Goal: Task Accomplishment & Management: Manage account settings

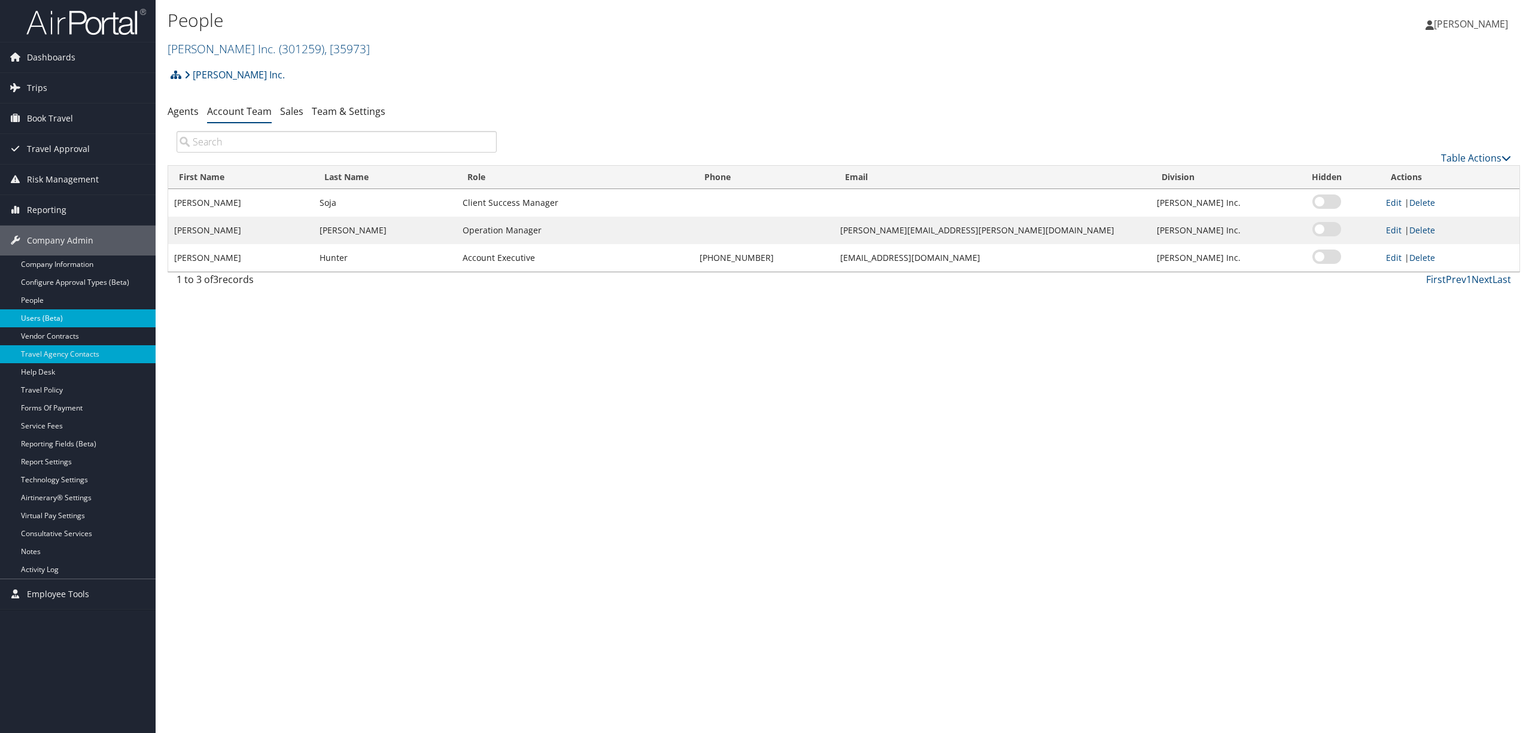
click at [67, 320] on link "Users (Beta)" at bounding box center [78, 318] width 156 height 18
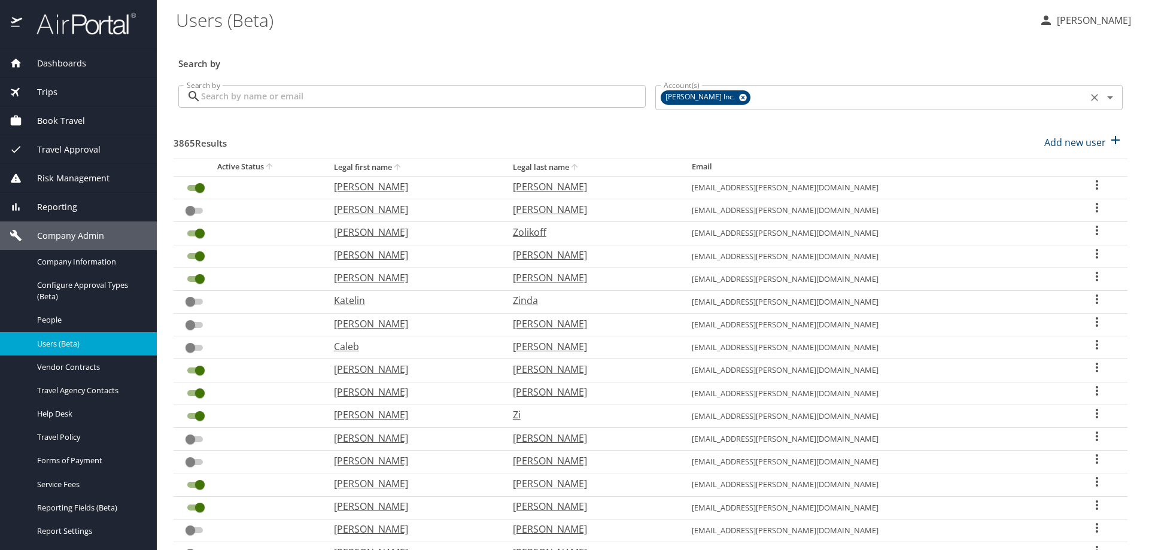
click at [738, 96] on icon at bounding box center [742, 97] width 9 height 13
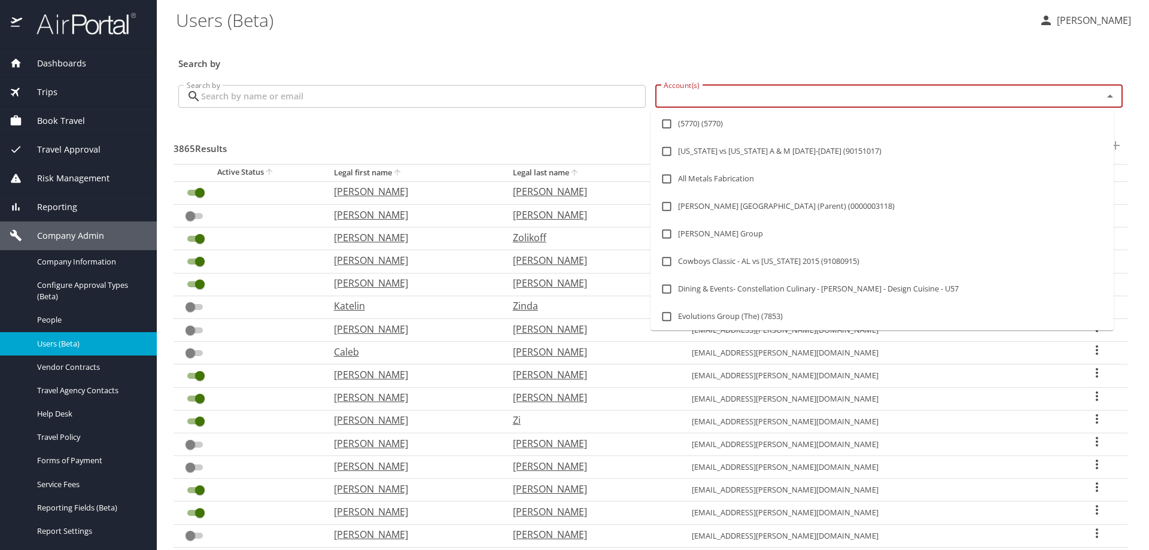
click at [707, 96] on input "Account(s)" at bounding box center [871, 97] width 425 height 16
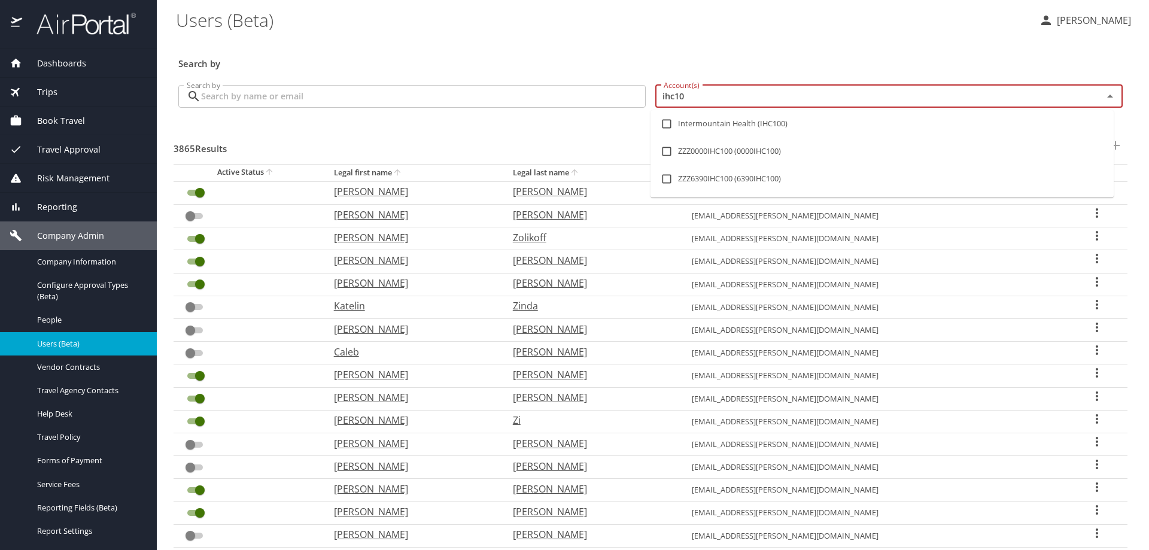
type input "ihc100"
click at [671, 124] on input "checkbox" at bounding box center [666, 123] width 23 height 23
checkbox input "true"
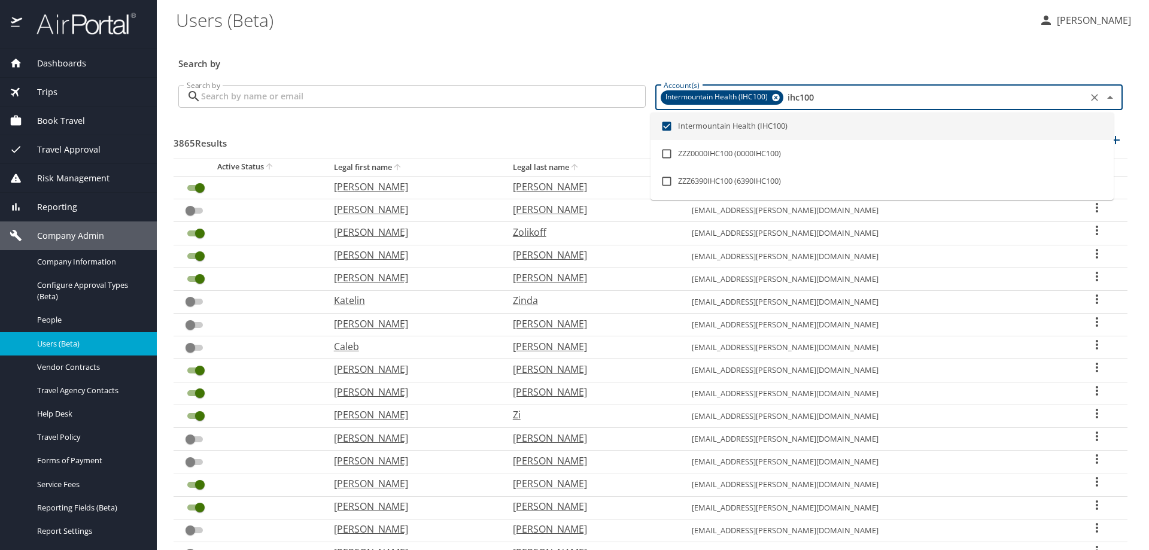
checkbox input "true"
checkbox input "false"
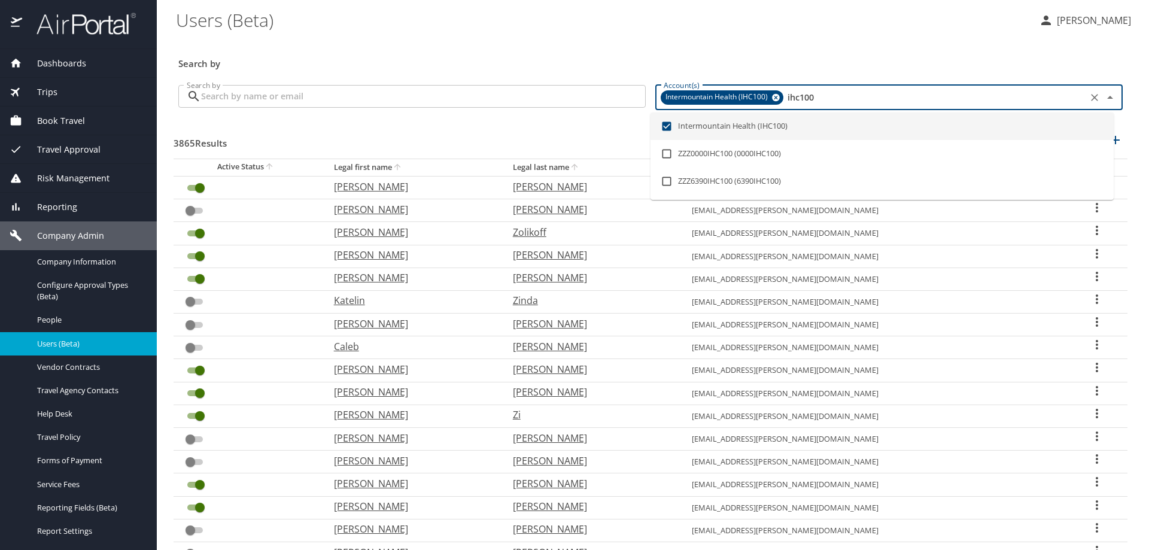
checkbox input "true"
checkbox input "false"
checkbox input "true"
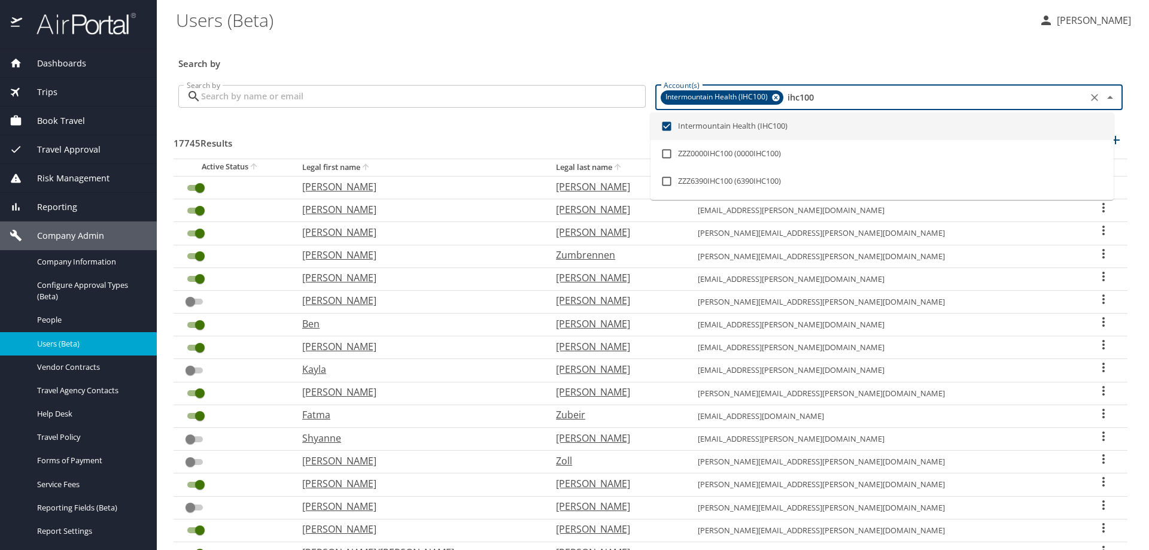
type input "ihc100"
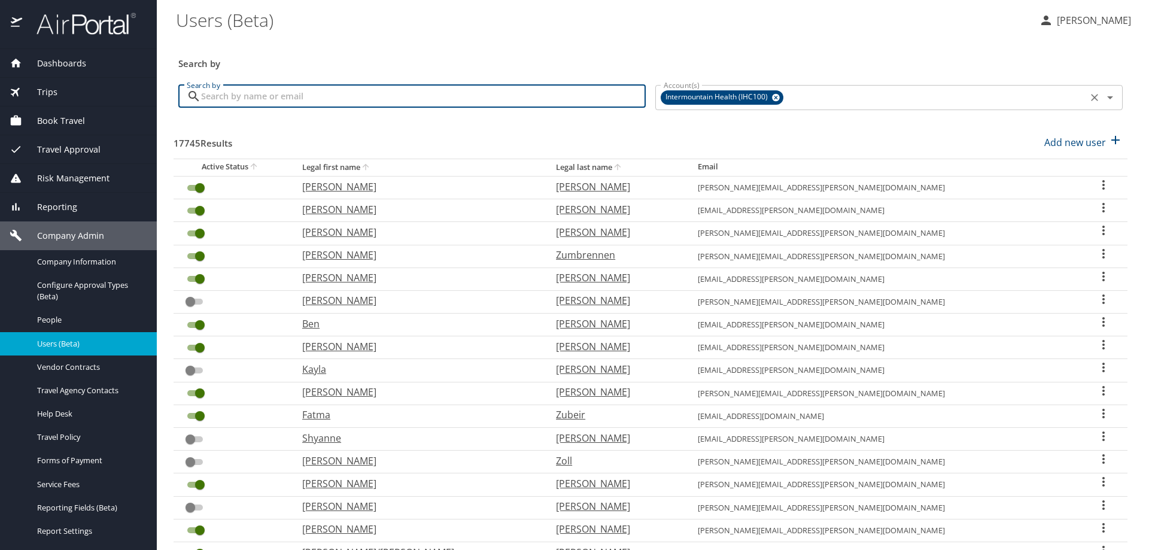
click at [305, 96] on input "Search by" at bounding box center [423, 96] width 445 height 23
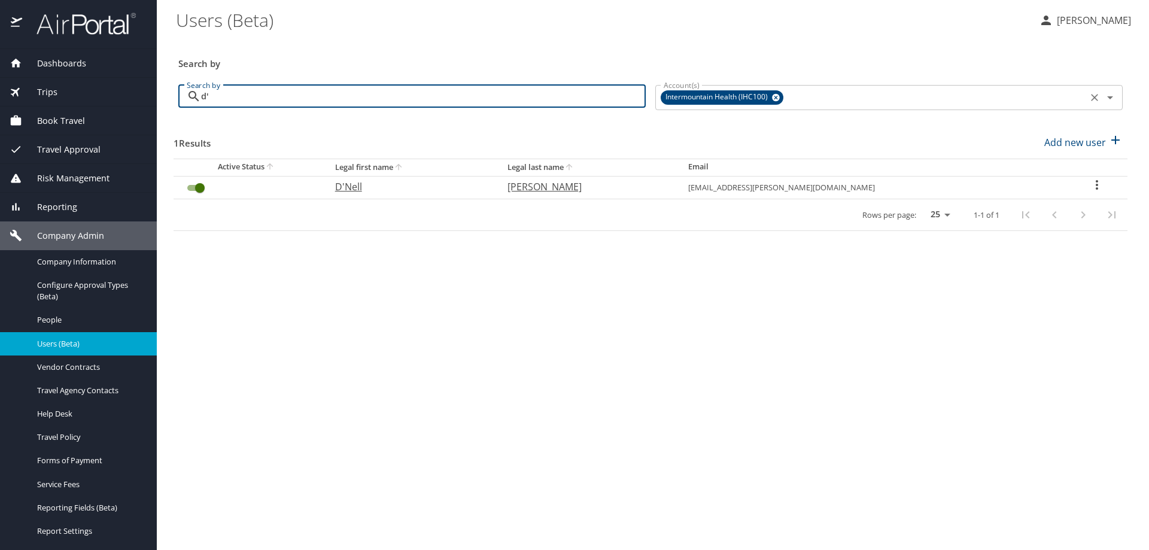
type input "d"
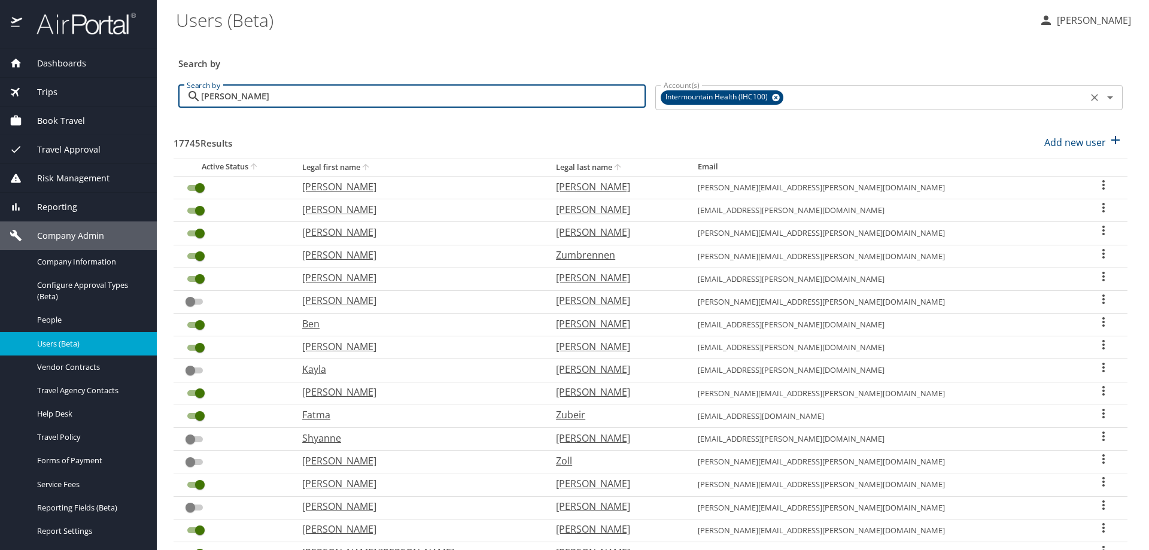
type input "tyler d"
checkbox input "false"
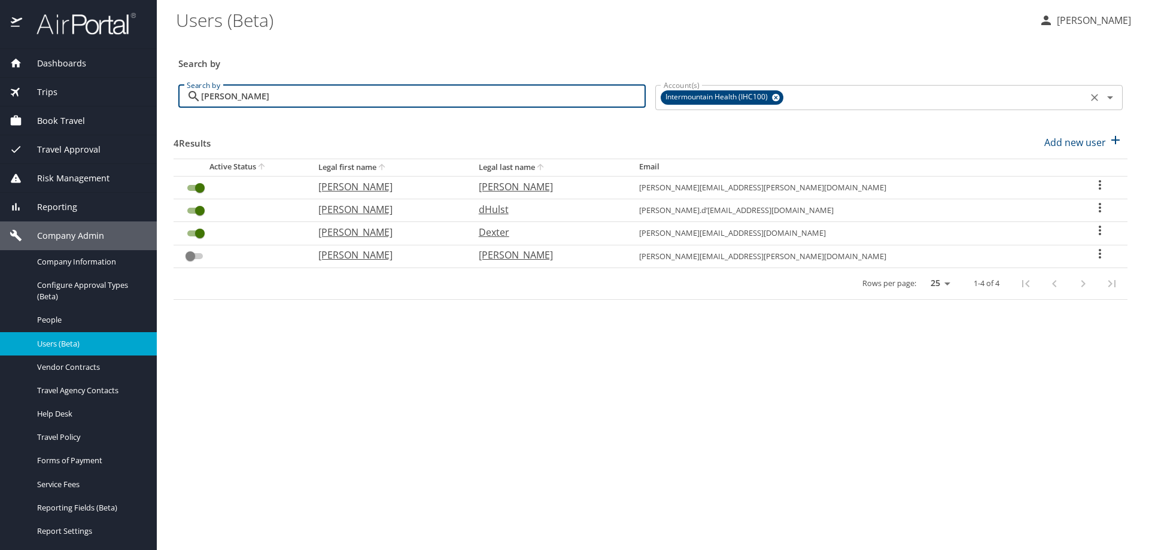
type input "tyler d"
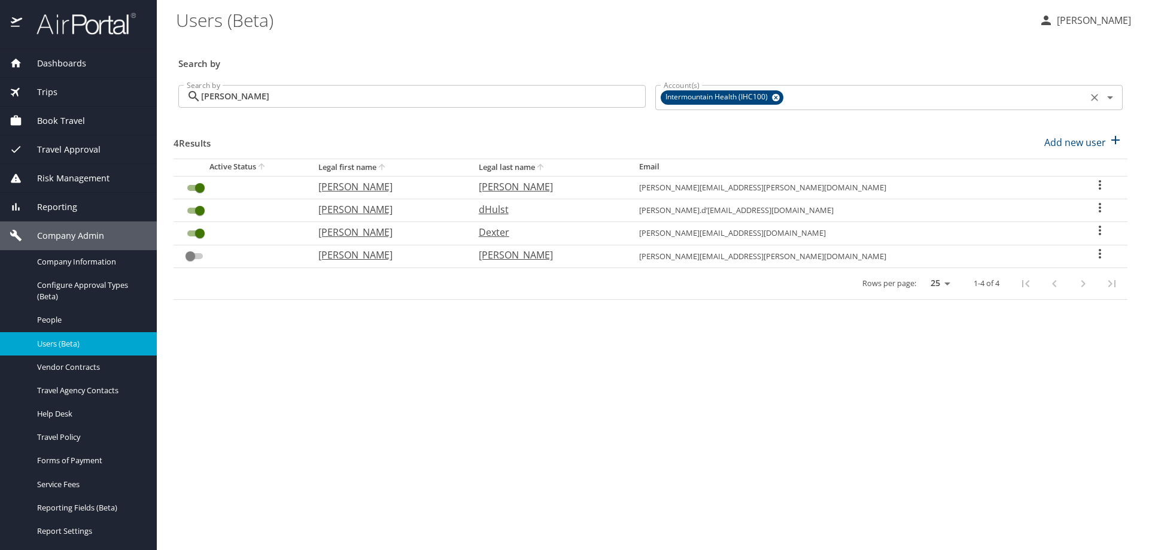
click at [1093, 205] on icon "User Search Table" at bounding box center [1100, 207] width 14 height 14
drag, startPoint x: 916, startPoint y: 65, endPoint x: 920, endPoint y: 71, distance: 6.8
click at [917, 65] on div at bounding box center [574, 275] width 1149 height 550
click at [1099, 203] on icon "User Search Table" at bounding box center [1100, 208] width 2 height 10
click at [949, 37] on div at bounding box center [574, 275] width 1149 height 550
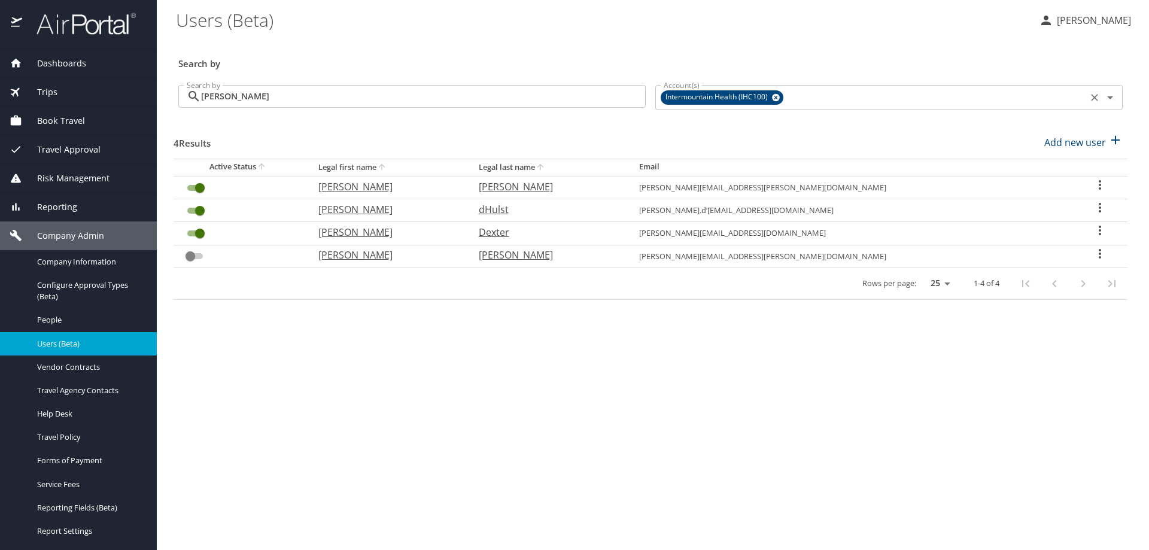
click at [1093, 206] on icon "User Search Table" at bounding box center [1100, 207] width 14 height 14
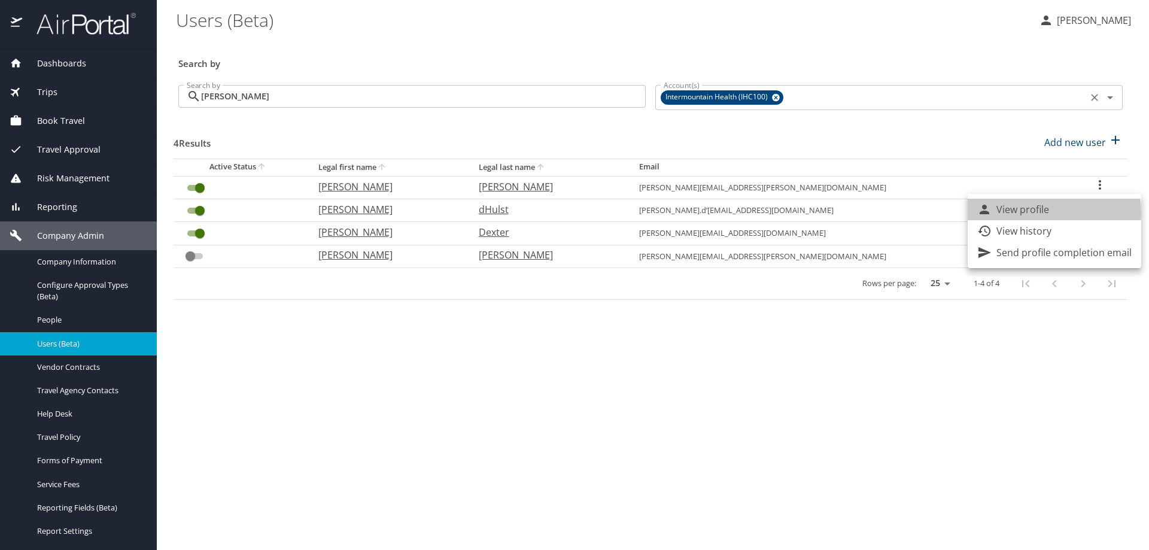
click at [1046, 212] on p "View profile" at bounding box center [1022, 209] width 53 height 14
select select "US"
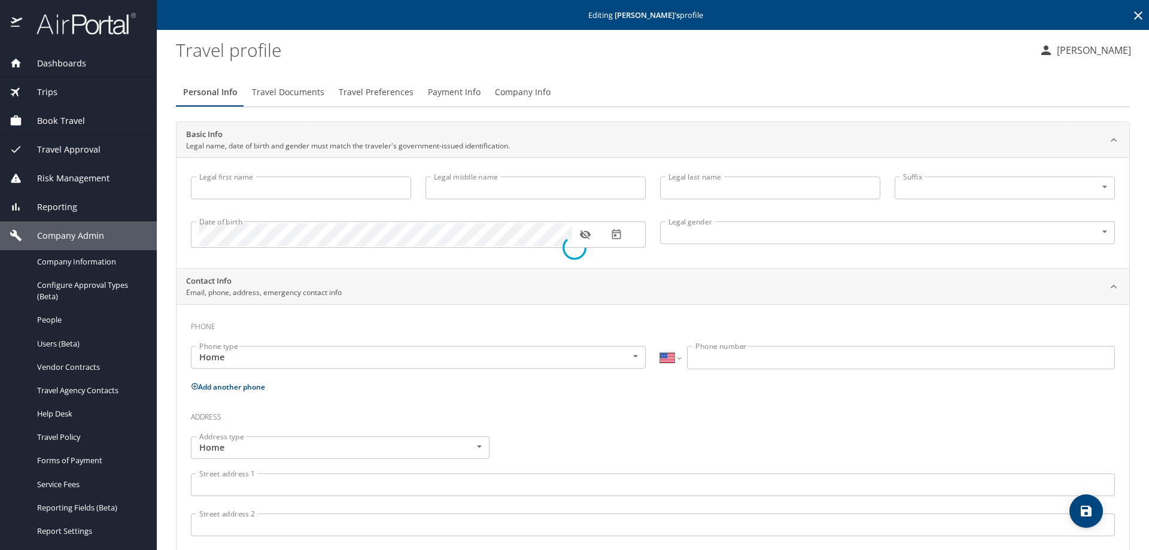
type input "Tyler"
type input "dHulst"
type input "Male"
type input "Rosalva"
type input "d?Hulst"
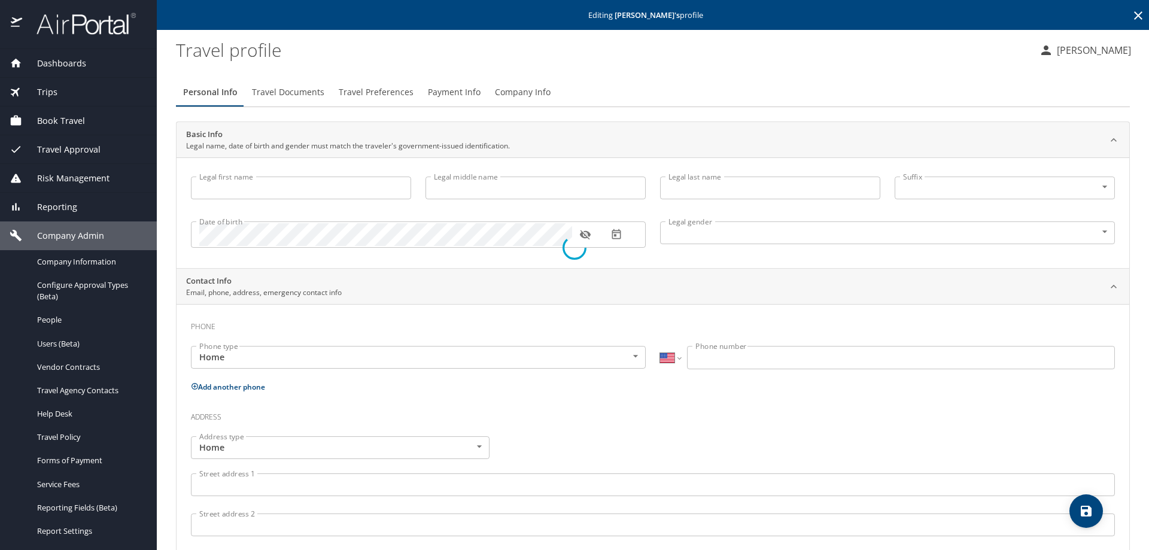
type input "(385) 205-0996"
select select "US"
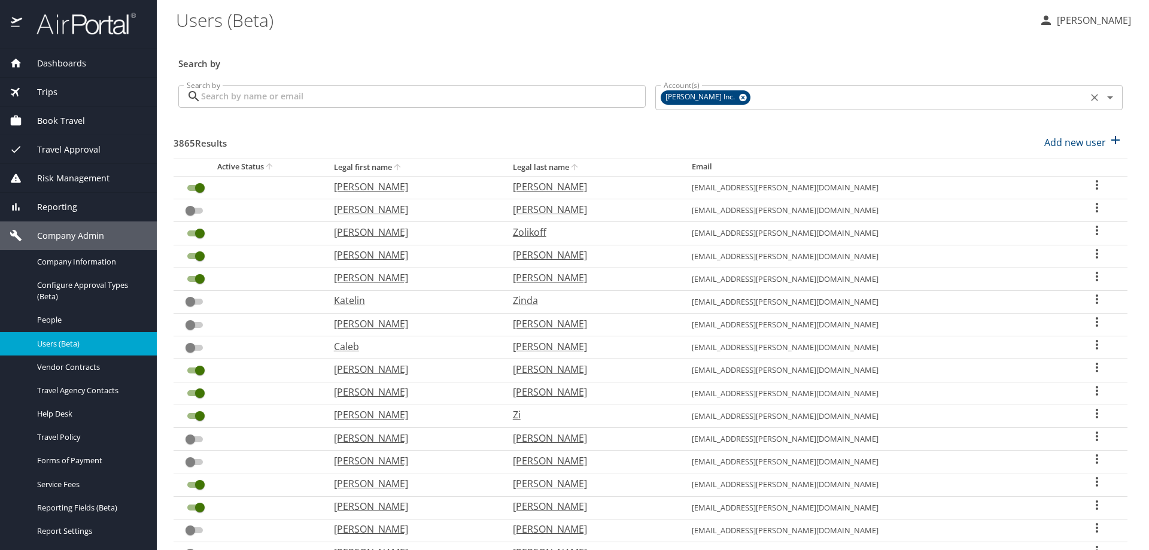
click at [739, 96] on icon at bounding box center [743, 98] width 8 height 8
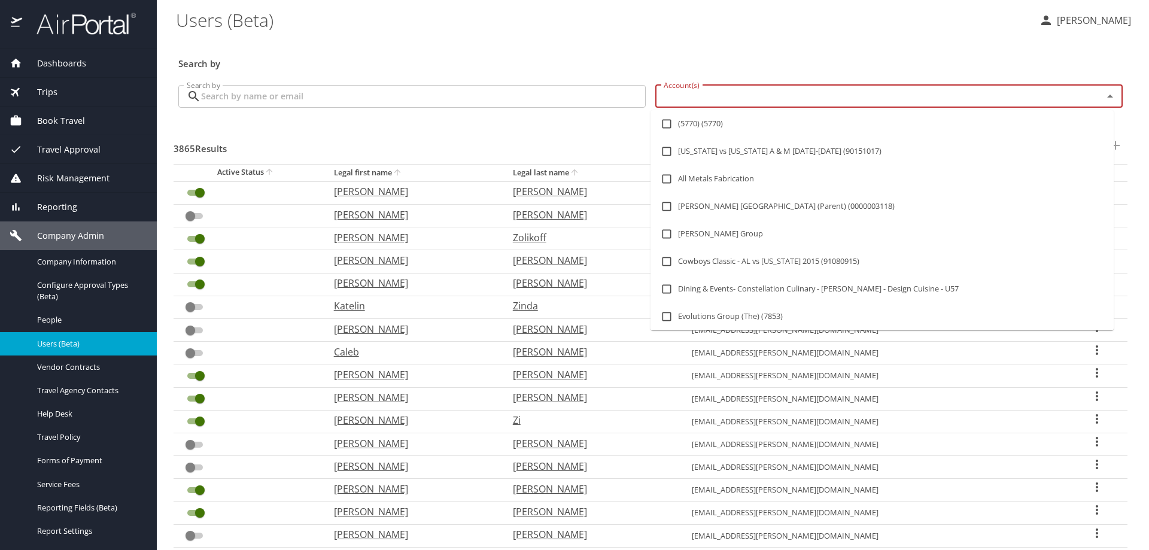
click at [705, 96] on input "Account(s)" at bounding box center [871, 97] width 425 height 16
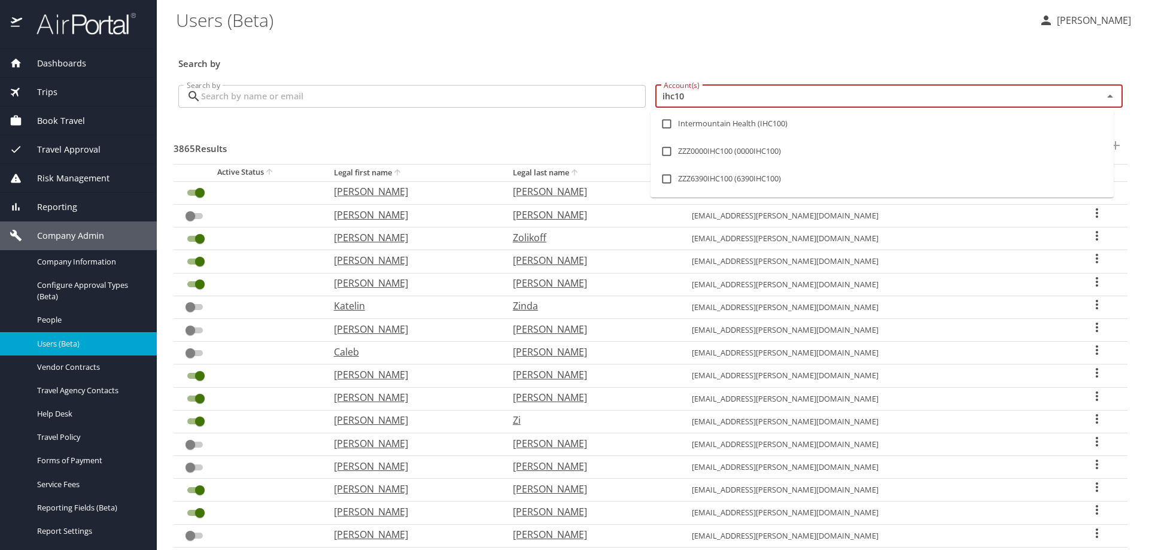
type input "ihc100"
click at [666, 123] on input "checkbox" at bounding box center [666, 123] width 23 height 23
checkbox input "true"
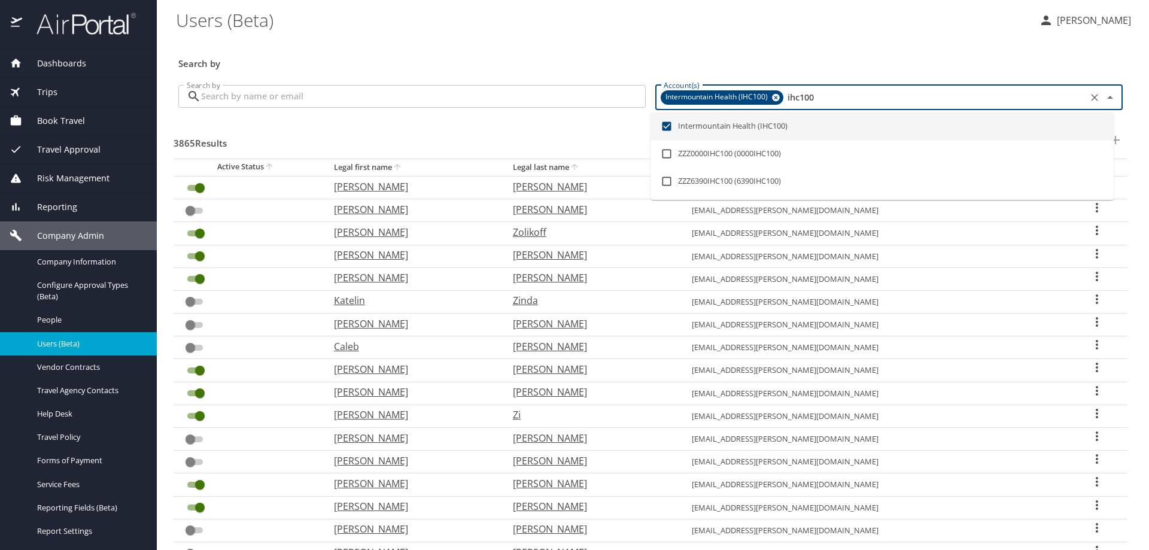
checkbox input "true"
checkbox input "false"
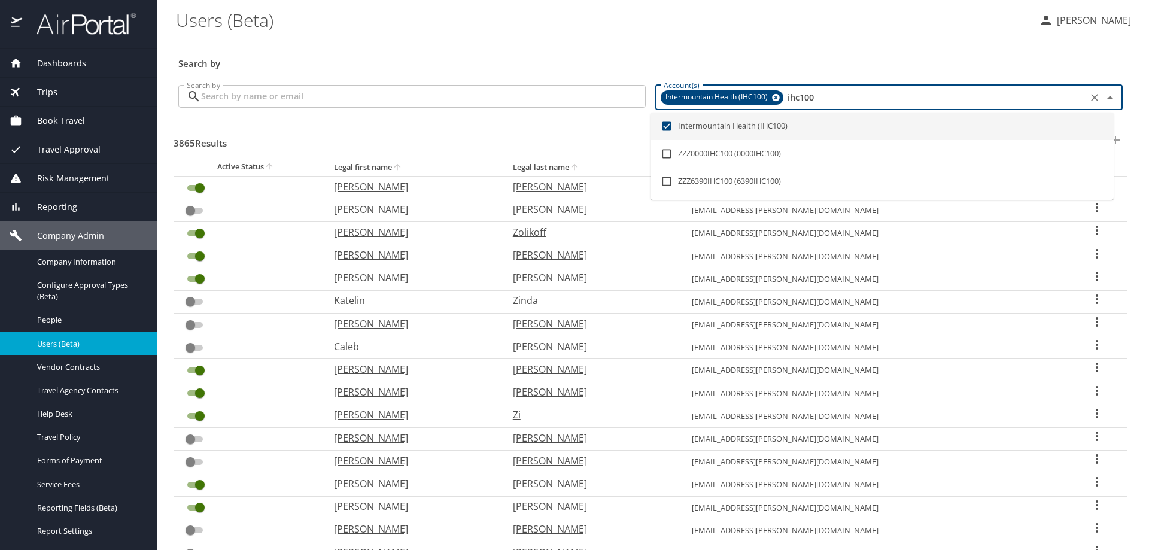
checkbox input "true"
checkbox input "false"
checkbox input "true"
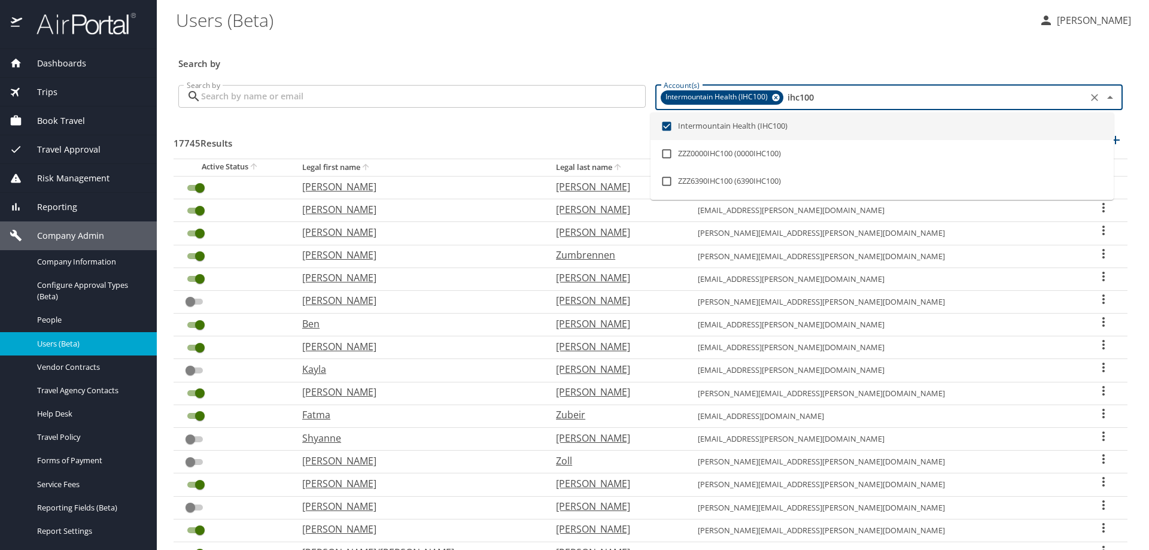
type input "ihc100"
click at [354, 96] on input "Search by" at bounding box center [423, 96] width 445 height 23
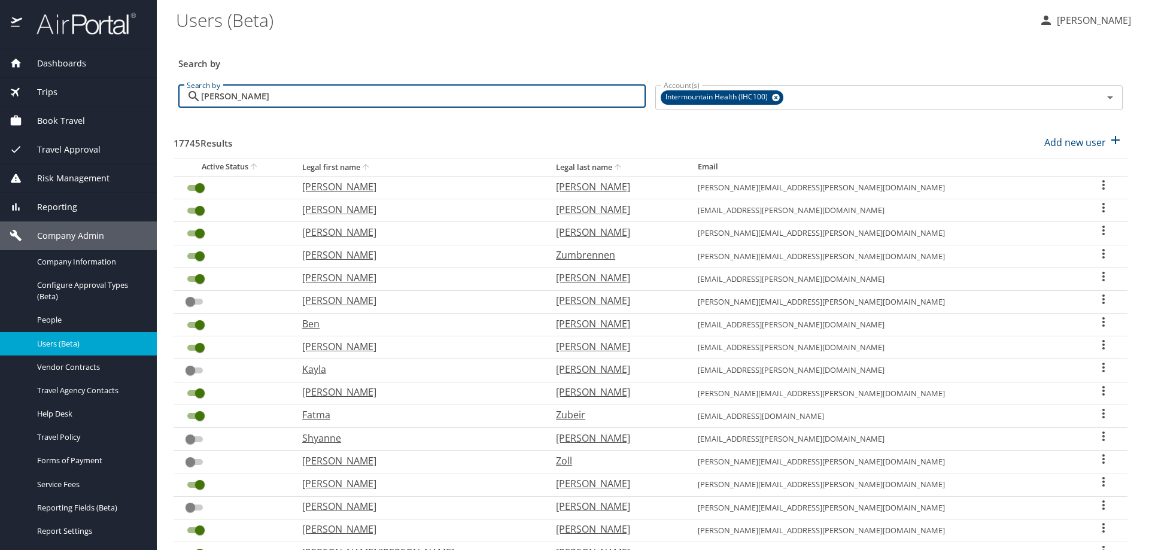
type input "tyler dh"
checkbox input "false"
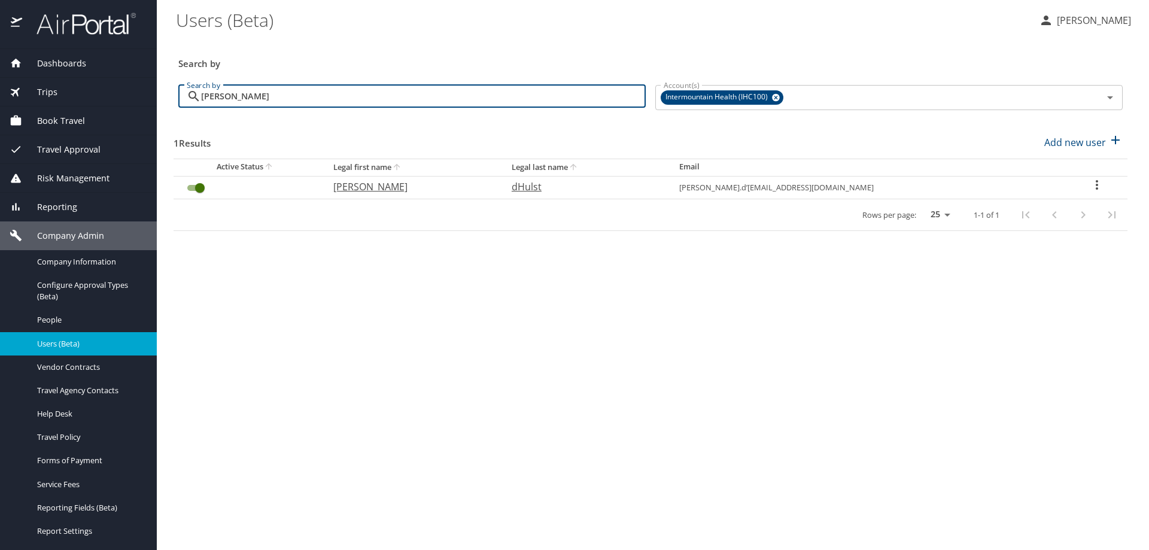
type input "tyler dh"
click at [88, 370] on span "Vendor Contracts" at bounding box center [89, 366] width 105 height 11
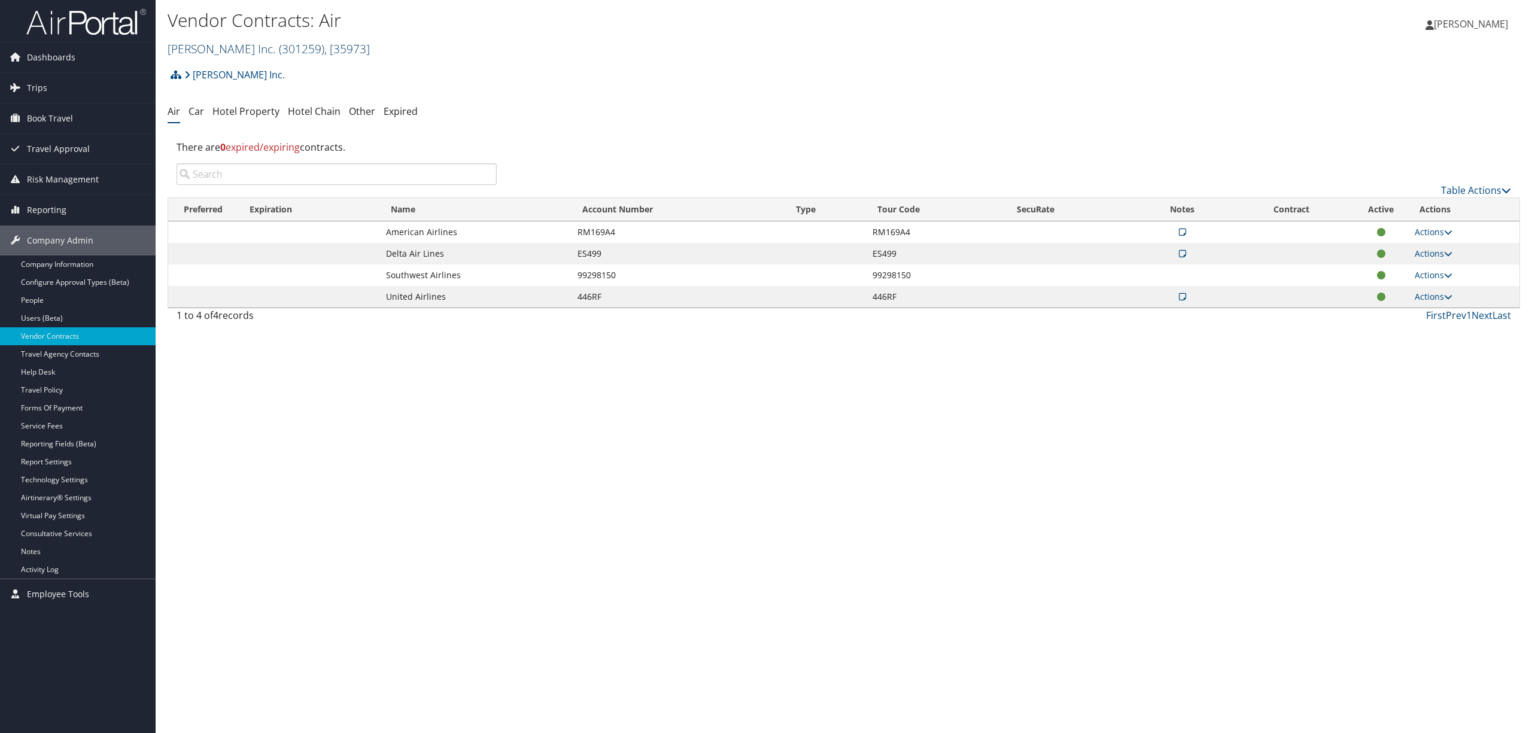
click at [218, 47] on link "Hagerty Inc. ( 301259 ) , [ 35973 ]" at bounding box center [269, 49] width 202 height 16
click at [261, 68] on input "search" at bounding box center [246, 71] width 157 height 22
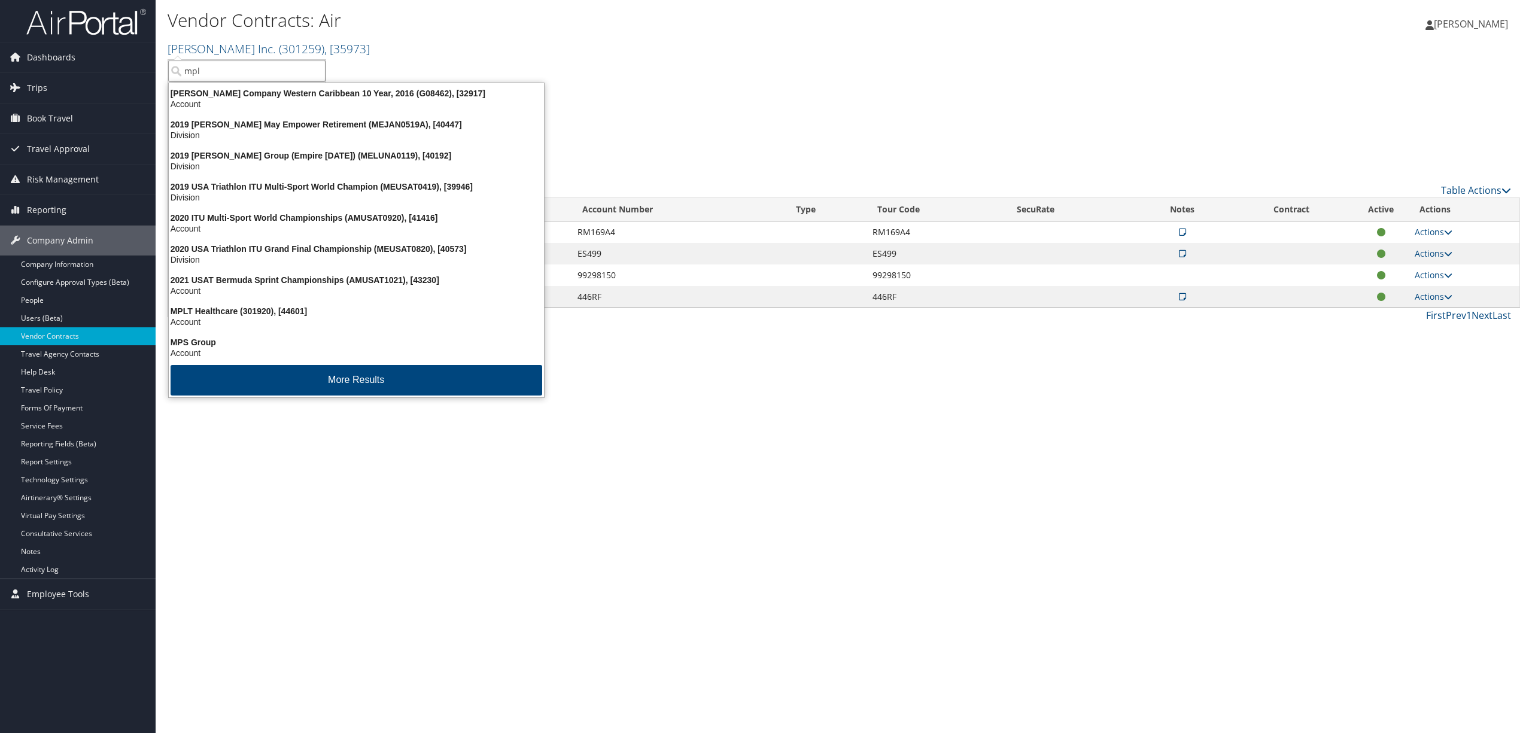
type input "mplt"
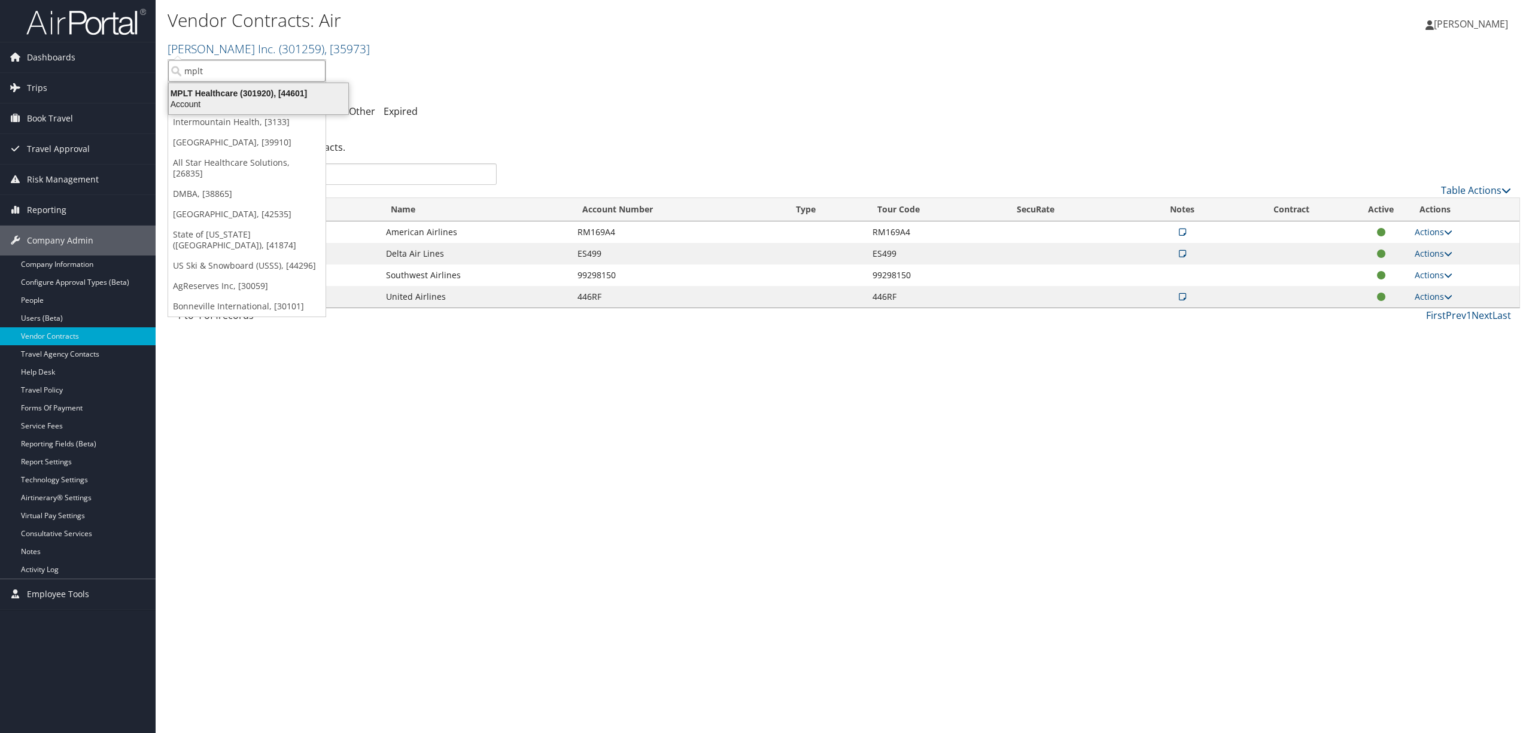
click at [261, 89] on div "MPLT Healthcare (301920), [44601]" at bounding box center [259, 93] width 194 height 11
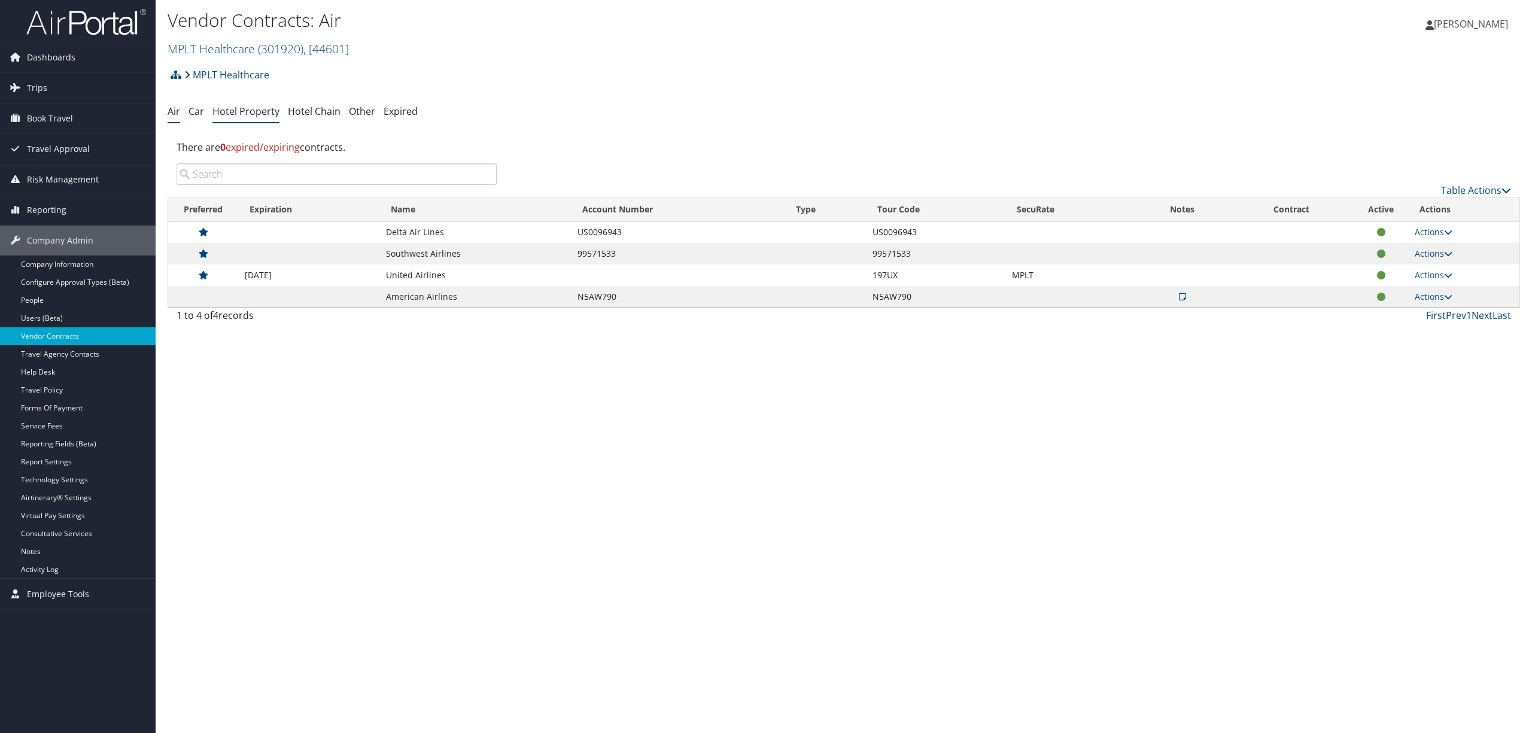
click at [241, 108] on link "Hotel Property" at bounding box center [245, 111] width 67 height 13
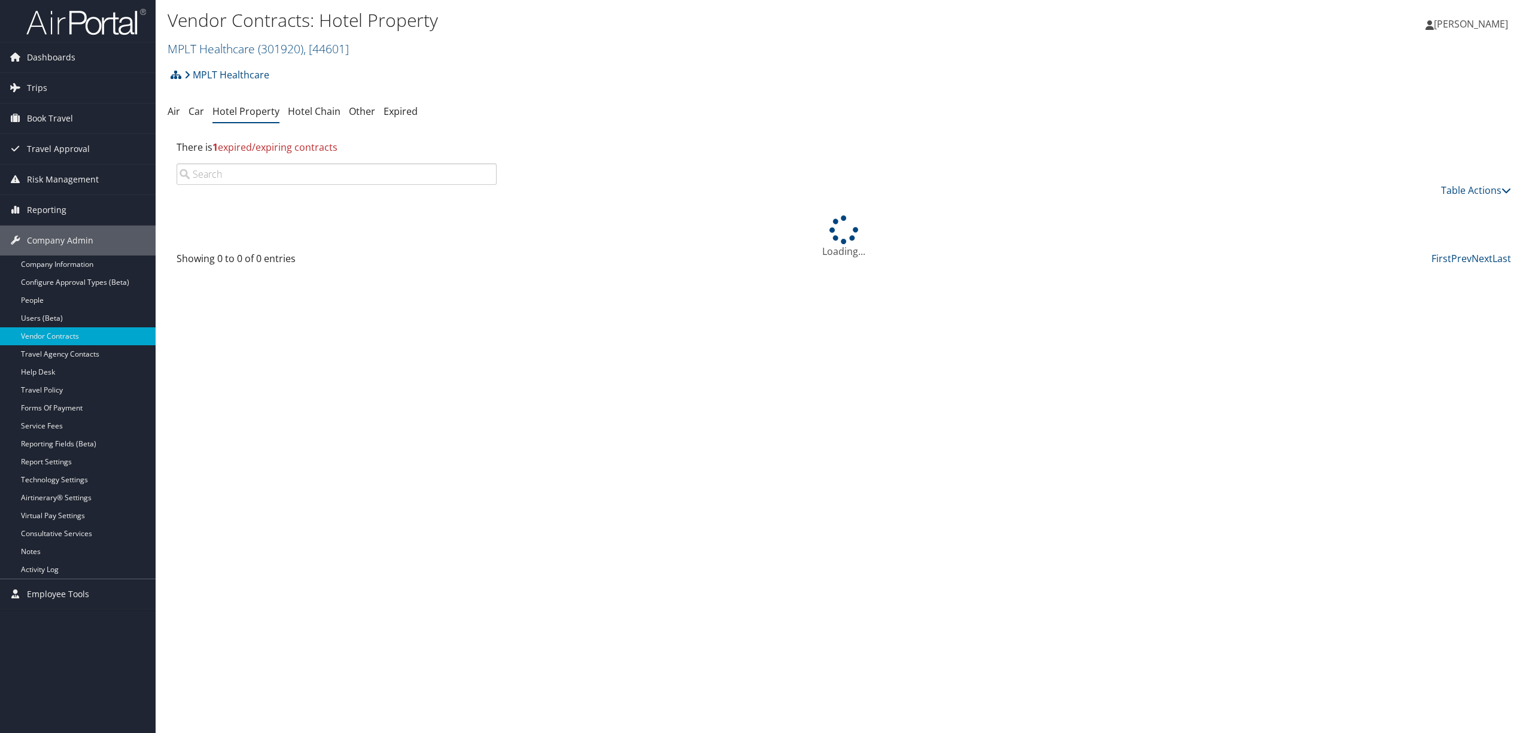
click at [244, 177] on input "search" at bounding box center [337, 174] width 320 height 22
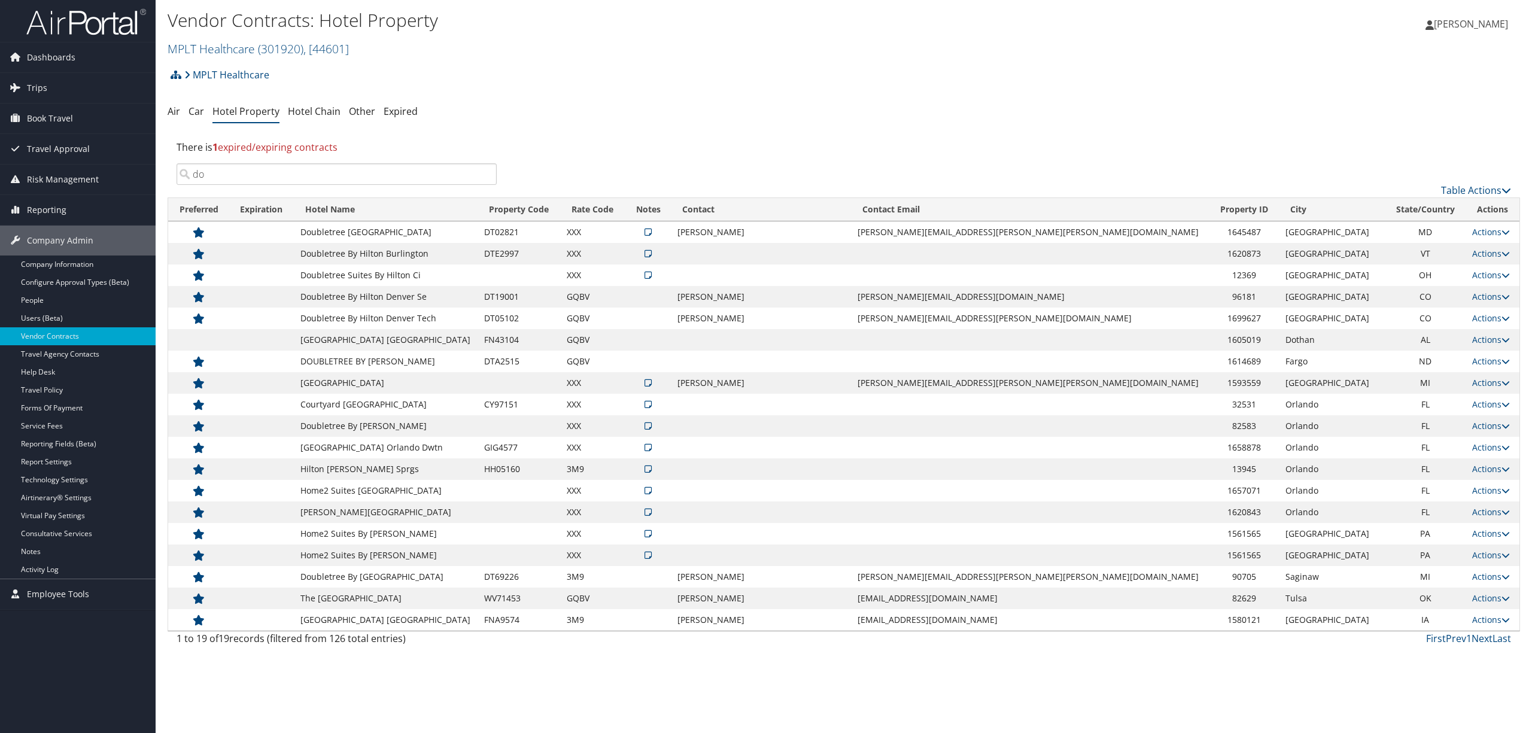
type input "d"
